Goal: Information Seeking & Learning: Learn about a topic

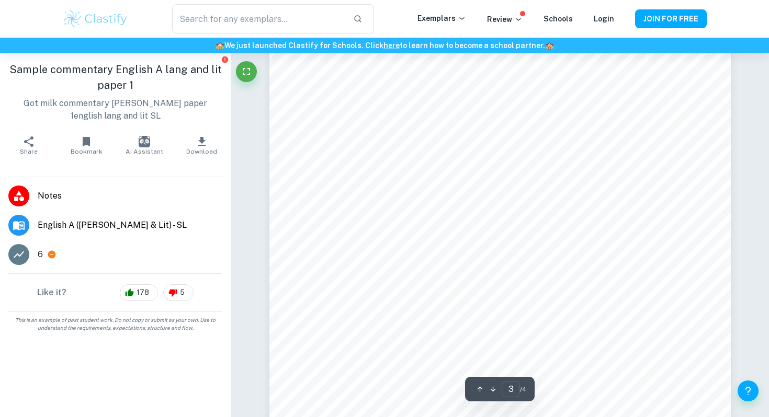
scroll to position [1615, 0]
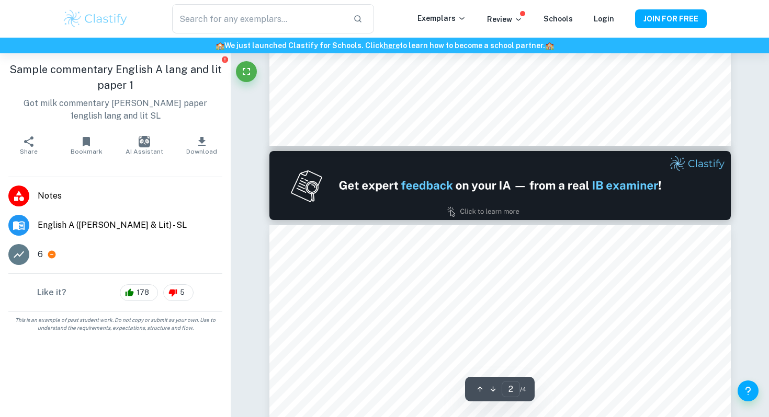
type input "1"
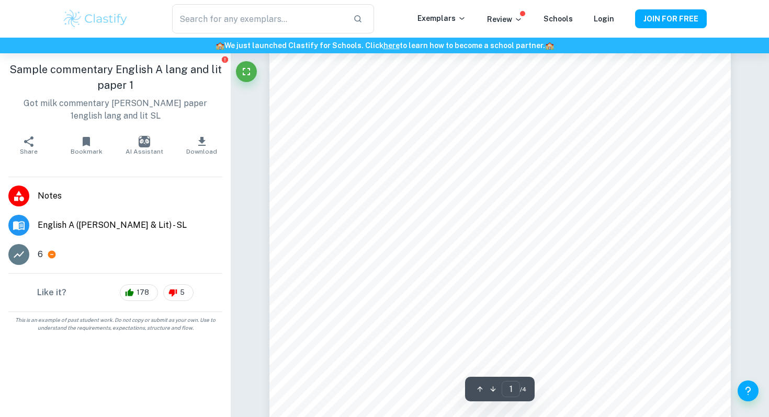
scroll to position [0, 0]
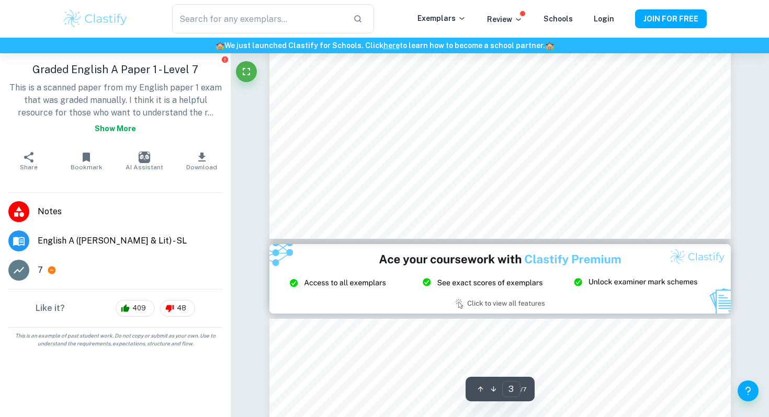
scroll to position [1432, 0]
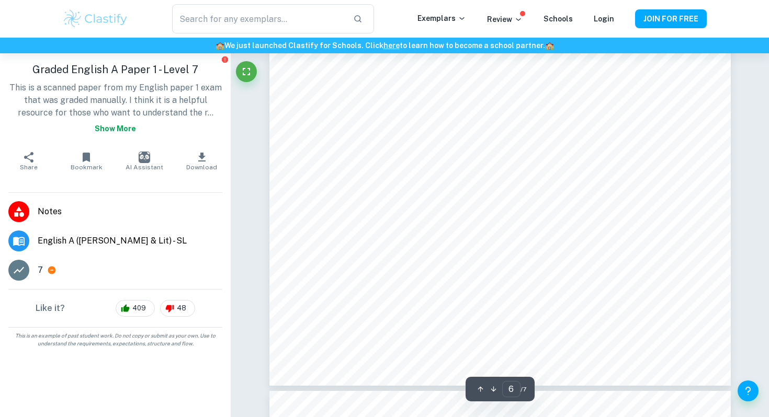
type input "7"
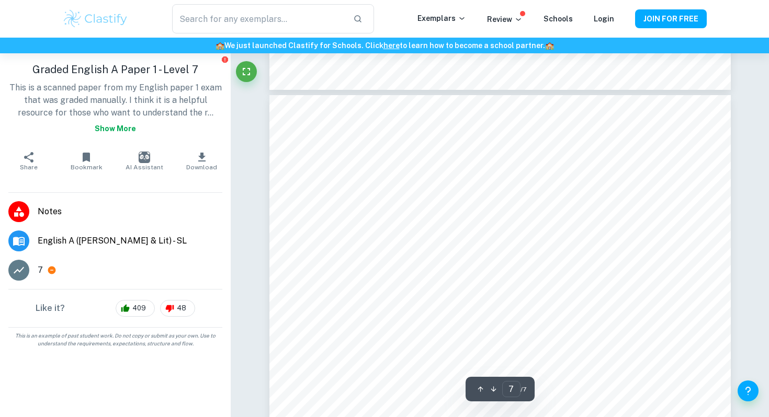
scroll to position [4064, 0]
